Goal: Information Seeking & Learning: Learn about a topic

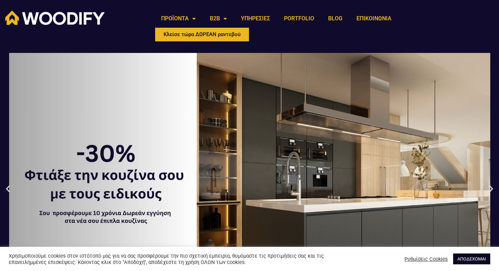
click at [473, 260] on link "ΑΠΟΔΕΧΟΜΑΙ" at bounding box center [471, 258] width 37 height 11
click at [471, 258] on link "ΑΠΟΔΕΧΟΜΑΙ" at bounding box center [471, 258] width 37 height 11
click at [467, 257] on link "ΑΠΟΔΕΧΟΜΑΙ" at bounding box center [471, 258] width 37 height 11
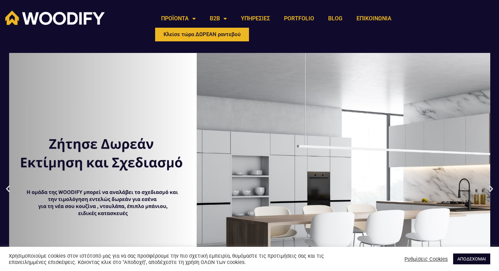
click at [464, 259] on link "ΑΠΟΔΕΧΟΜΑΙ" at bounding box center [471, 258] width 37 height 11
click at [464, 261] on link "ΑΠΟΔΕΧΟΜΑΙ" at bounding box center [471, 258] width 37 height 11
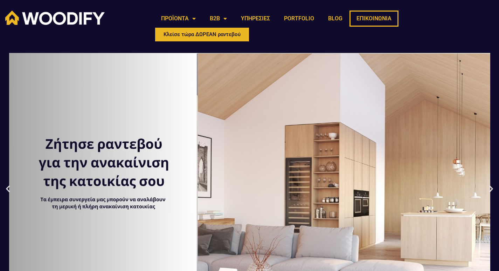
click at [363, 16] on link "ΕΠΙΚΟΙΝΩΝΙΑ" at bounding box center [373, 19] width 49 height 16
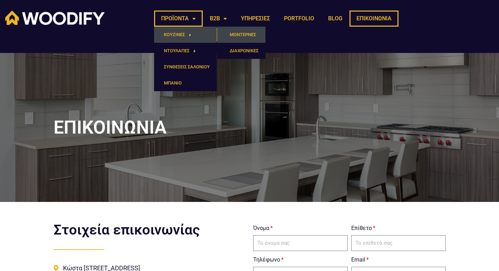
click at [247, 36] on link "ΜΟΝΤΕΡΝΕΣ" at bounding box center [241, 35] width 48 height 16
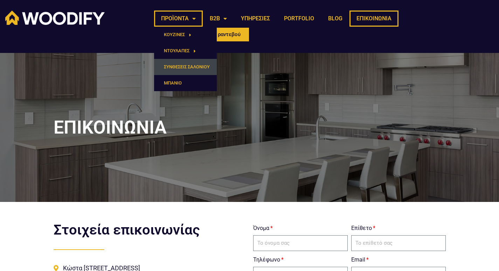
click at [198, 69] on link "ΣΥΝΘΕΣΕΙΣ ΣΑΛΟΝΙΟΥ" at bounding box center [185, 67] width 63 height 16
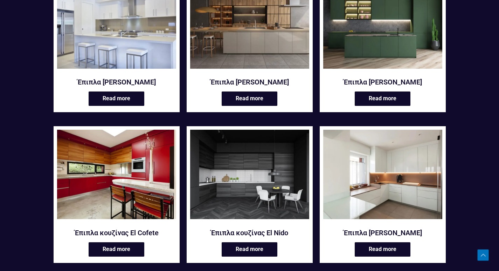
scroll to position [337, 0]
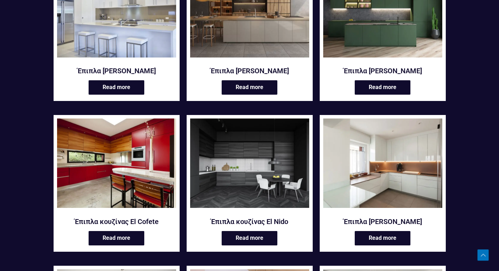
click at [371, 187] on img at bounding box center [382, 162] width 119 height 89
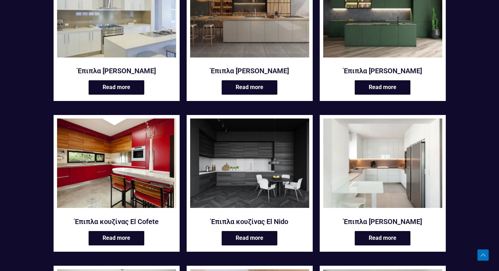
scroll to position [353, 0]
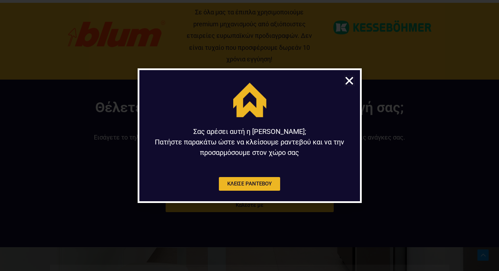
scroll to position [770, 0]
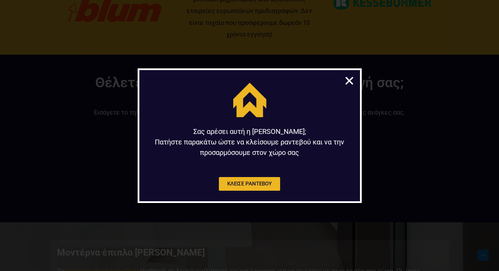
click at [345, 82] on icon "Close" at bounding box center [349, 80] width 11 height 11
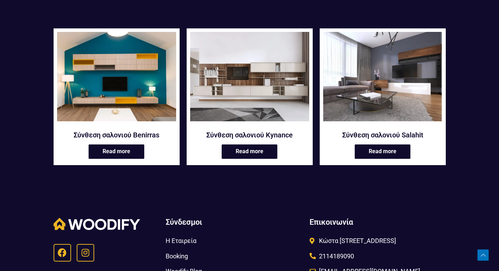
scroll to position [110, 0]
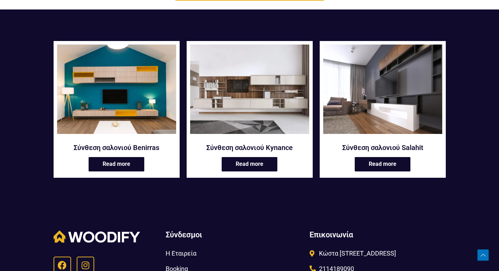
click at [386, 114] on img at bounding box center [382, 88] width 119 height 89
